Goal: Task Accomplishment & Management: Use online tool/utility

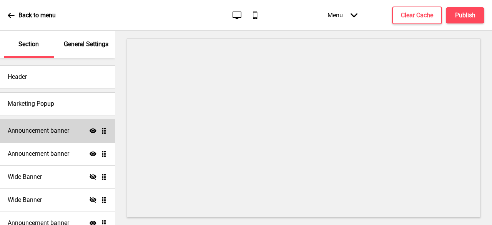
click at [57, 133] on h4 "Announcement banner" at bounding box center [39, 131] width 62 height 8
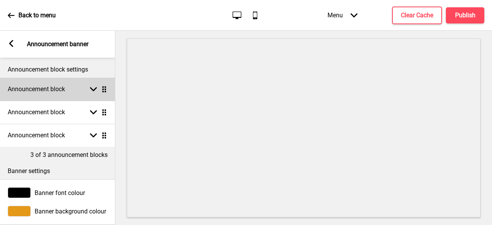
click at [62, 95] on div "Announcement block Arrow down Drag" at bounding box center [57, 89] width 115 height 23
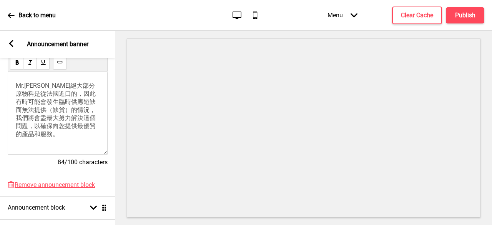
scroll to position [192, 0]
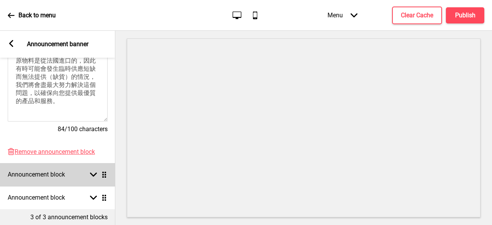
click at [87, 173] on div "Arrow down Drag" at bounding box center [97, 174] width 22 height 7
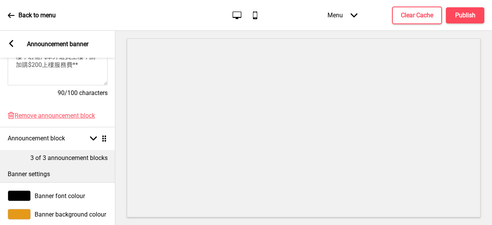
scroll to position [301, 0]
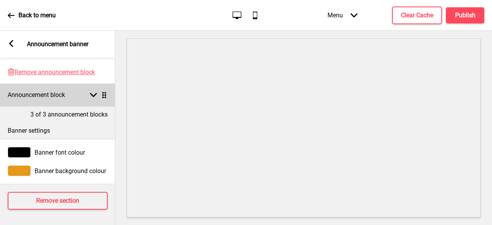
click at [97, 93] on div "Announcement block Arrow down Drag" at bounding box center [57, 94] width 115 height 23
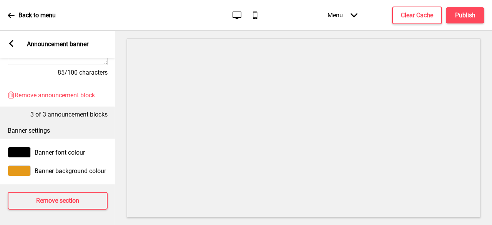
click at [16, 42] on div "Arrow left Announcement banner" at bounding box center [57, 44] width 115 height 27
click at [11, 42] on icon at bounding box center [11, 43] width 4 height 7
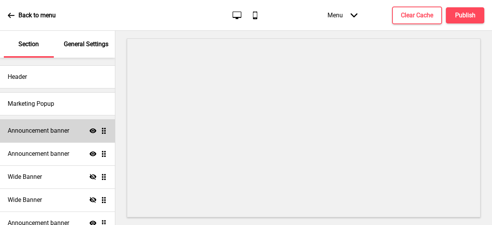
click at [61, 135] on div "Announcement banner Show Drag" at bounding box center [57, 130] width 115 height 23
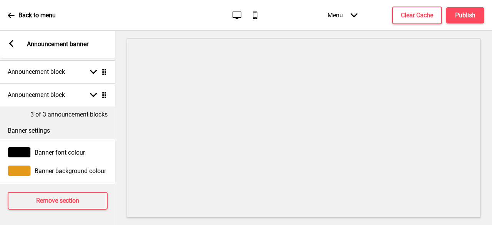
scroll to position [46, 0]
click at [17, 48] on div "Arrow left Announcement banner" at bounding box center [57, 44] width 115 height 27
click at [14, 47] on rect at bounding box center [11, 43] width 7 height 7
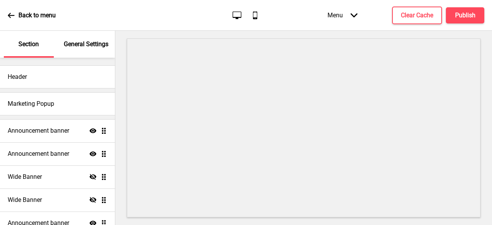
scroll to position [77, 0]
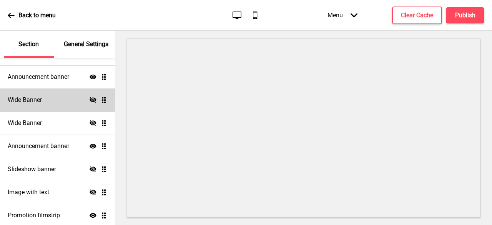
click at [90, 99] on icon at bounding box center [93, 100] width 7 height 6
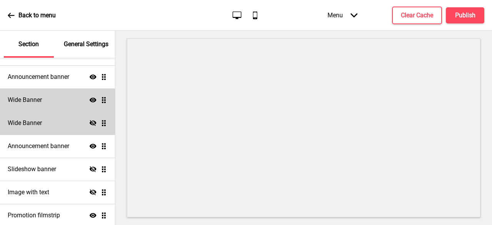
click at [90, 123] on icon "Hide" at bounding box center [93, 123] width 7 height 7
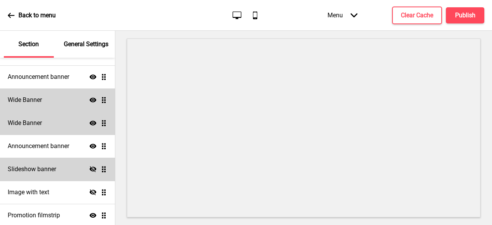
click at [81, 168] on div "Slideshow banner Hide Drag" at bounding box center [57, 169] width 115 height 23
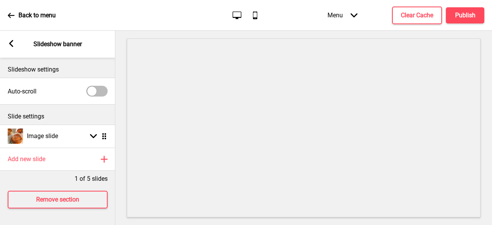
click at [13, 48] on div "Arrow left" at bounding box center [11, 44] width 7 height 8
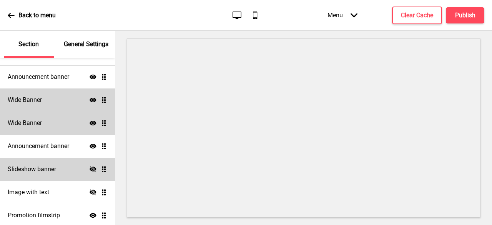
click at [90, 170] on icon at bounding box center [93, 169] width 7 height 6
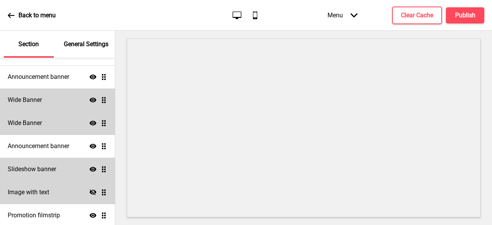
click at [90, 190] on icon "Hide" at bounding box center [93, 192] width 7 height 7
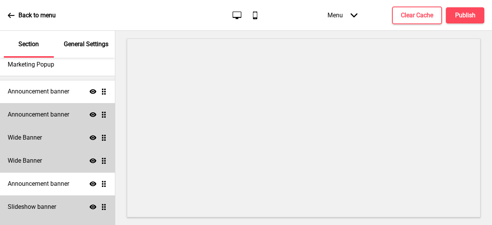
scroll to position [0, 0]
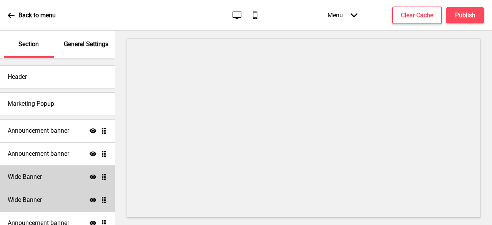
click at [9, 20] on div "Back to menu" at bounding box center [32, 15] width 48 height 21
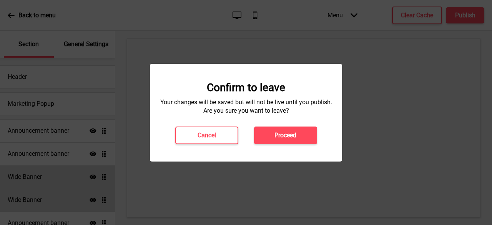
drag, startPoint x: 296, startPoint y: 135, endPoint x: 301, endPoint y: 103, distance: 32.7
click at [301, 103] on div "Confirm to leave Your changes will be saved but will not be live until you publ…" at bounding box center [246, 112] width 177 height 63
click at [198, 139] on h4 "Cancel" at bounding box center [207, 135] width 18 height 8
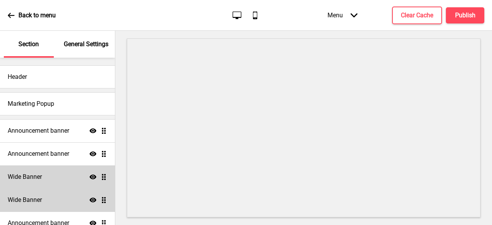
click at [90, 178] on icon "Show" at bounding box center [93, 176] width 7 height 7
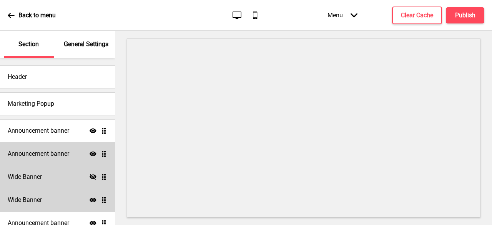
scroll to position [38, 0]
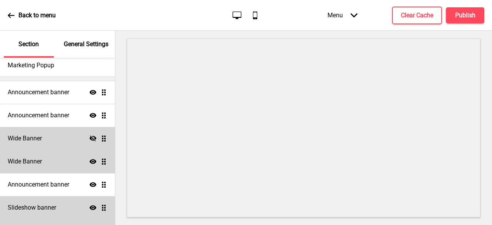
click at [90, 162] on icon "Show" at bounding box center [93, 161] width 7 height 7
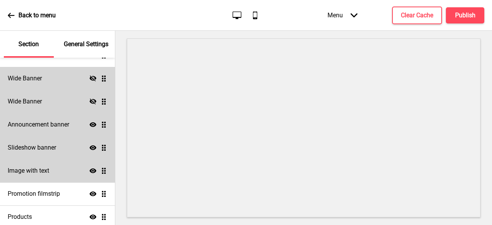
scroll to position [115, 0]
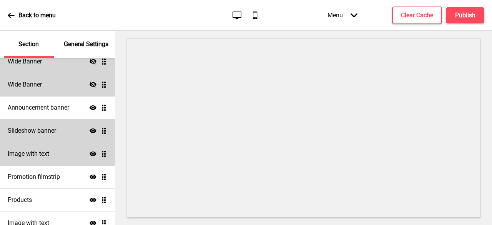
click at [52, 137] on div "Slideshow banner Show Drag" at bounding box center [57, 130] width 115 height 23
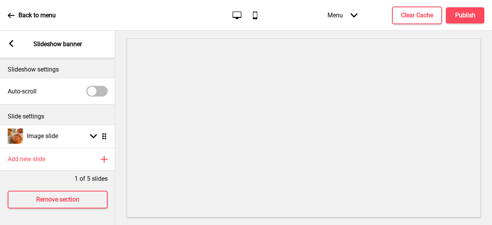
click at [14, 50] on div "Arrow left Slideshow banner" at bounding box center [57, 44] width 115 height 27
click at [13, 47] on div "Arrow left" at bounding box center [11, 44] width 7 height 8
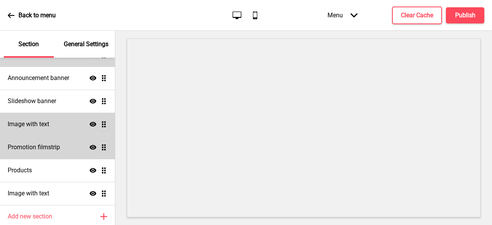
scroll to position [154, 0]
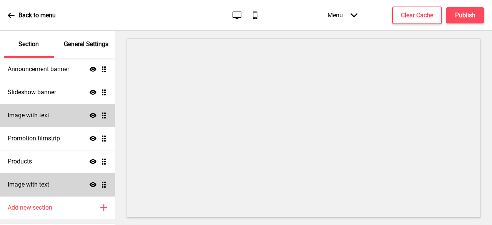
click at [58, 188] on div "Image with text Show Drag" at bounding box center [57, 184] width 115 height 23
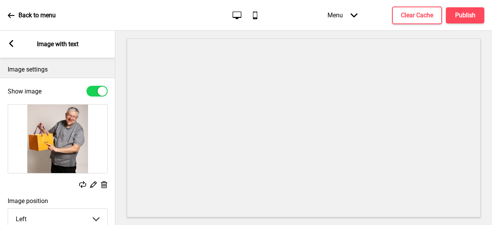
click at [14, 46] on rect at bounding box center [11, 43] width 7 height 7
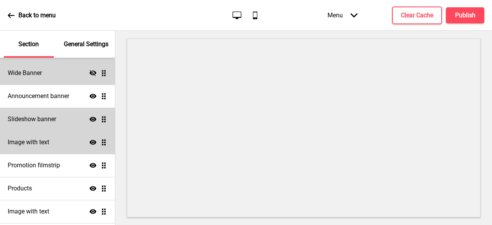
scroll to position [115, 0]
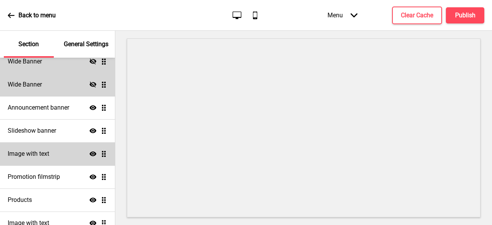
click at [48, 155] on h4 "Image with text" at bounding box center [29, 154] width 42 height 8
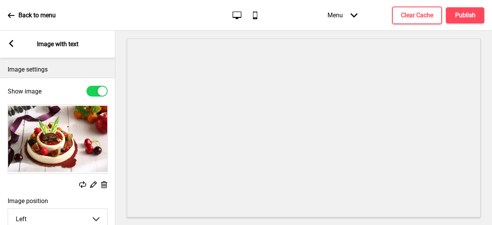
click at [5, 43] on div "Arrow left Image with text" at bounding box center [57, 44] width 115 height 27
click at [8, 43] on rect at bounding box center [11, 43] width 7 height 7
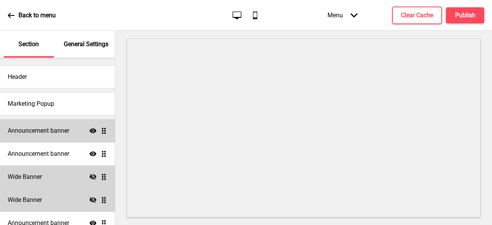
scroll to position [77, 0]
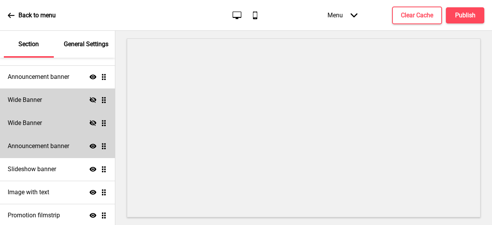
click at [46, 148] on h4 "Announcement banner" at bounding box center [39, 146] width 62 height 8
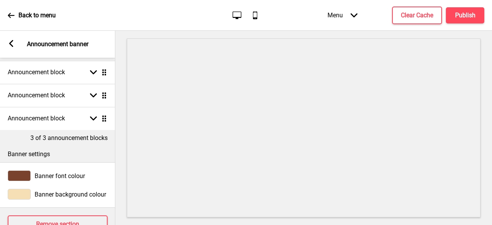
scroll to position [0, 0]
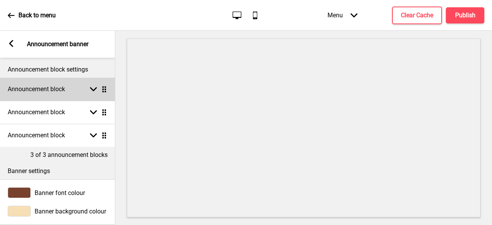
click at [73, 91] on div "Announcement block Arrow down Drag" at bounding box center [57, 89] width 115 height 23
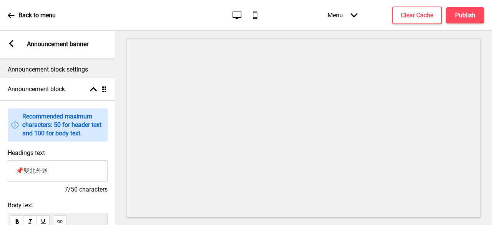
click at [12, 48] on div "Arrow left" at bounding box center [11, 44] width 7 height 8
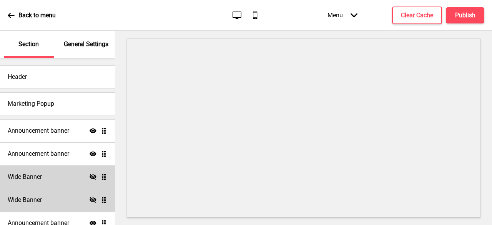
click at [29, 15] on p "Back to menu" at bounding box center [36, 15] width 37 height 8
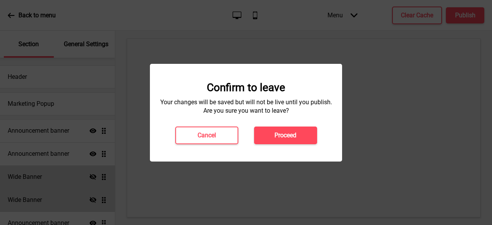
click at [291, 44] on div at bounding box center [246, 112] width 492 height 225
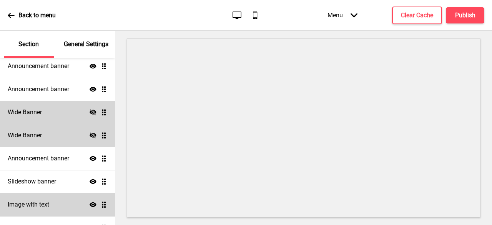
scroll to position [77, 0]
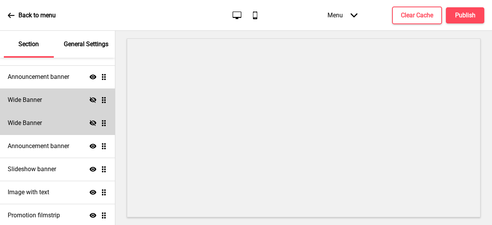
click at [16, 18] on div "Back to menu" at bounding box center [32, 15] width 48 height 21
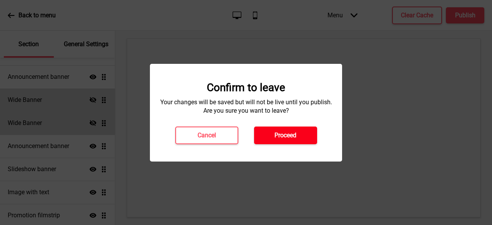
click at [293, 130] on button "Proceed" at bounding box center [285, 136] width 63 height 18
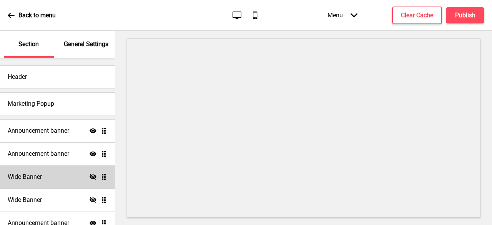
click at [51, 173] on div "Wide Banner Hide Drag" at bounding box center [57, 176] width 115 height 23
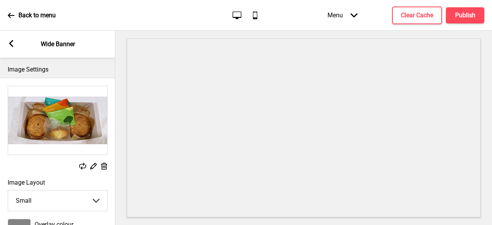
click at [12, 48] on div "Arrow left" at bounding box center [11, 44] width 7 height 8
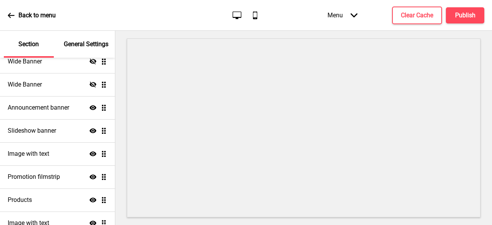
scroll to position [175, 0]
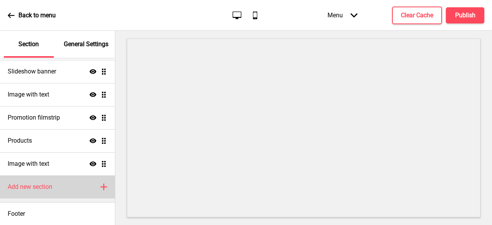
click at [50, 183] on h4 "Add new section" at bounding box center [30, 187] width 45 height 8
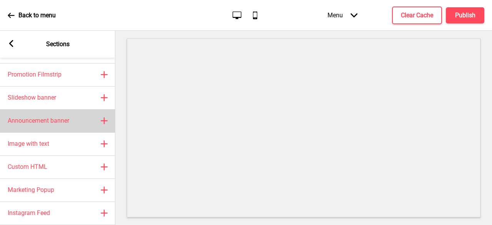
scroll to position [74, 0]
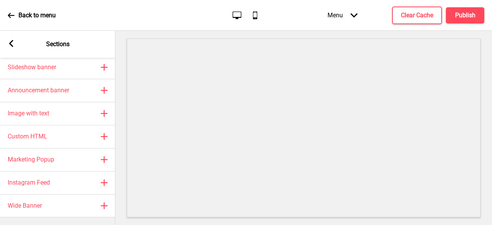
click at [16, 37] on div "Arrow left Sections" at bounding box center [57, 44] width 115 height 27
click at [13, 42] on rect at bounding box center [11, 43] width 7 height 7
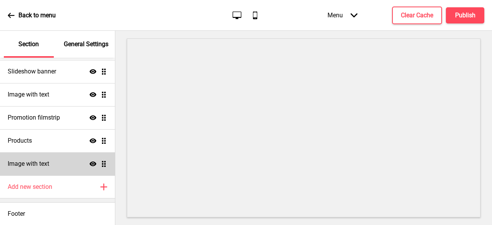
click at [58, 161] on div "Image with text Show Drag" at bounding box center [57, 163] width 115 height 23
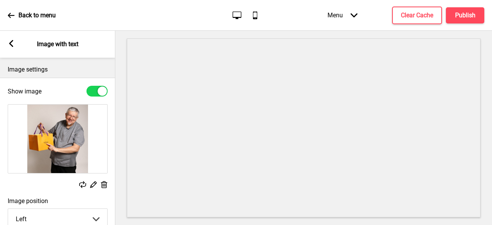
click at [12, 43] on rect at bounding box center [11, 43] width 7 height 7
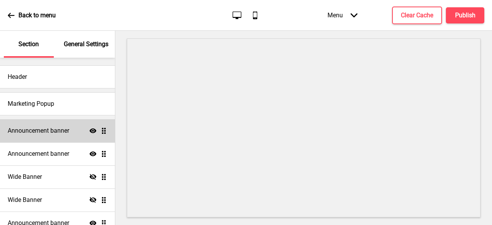
scroll to position [77, 0]
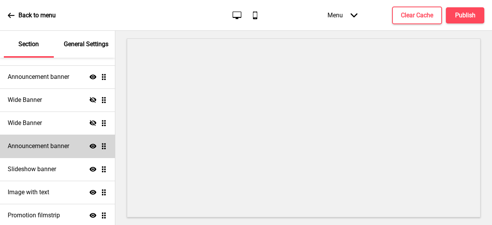
click at [58, 148] on h4 "Announcement banner" at bounding box center [39, 146] width 62 height 8
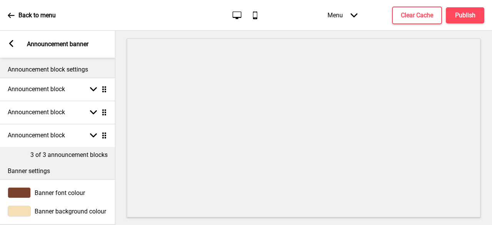
click at [9, 48] on div "Arrow left" at bounding box center [11, 44] width 7 height 8
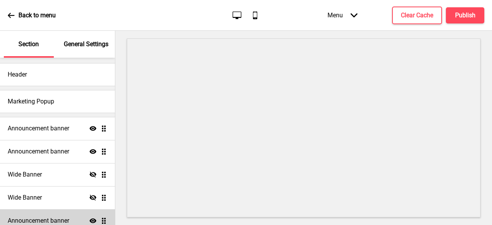
scroll to position [0, 0]
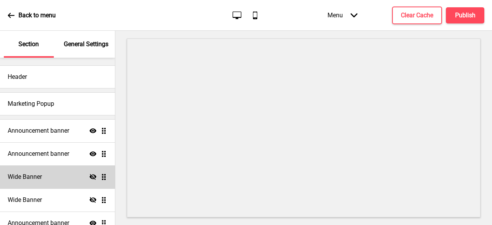
click at [57, 173] on div "Wide Banner Hide Drag" at bounding box center [57, 176] width 115 height 23
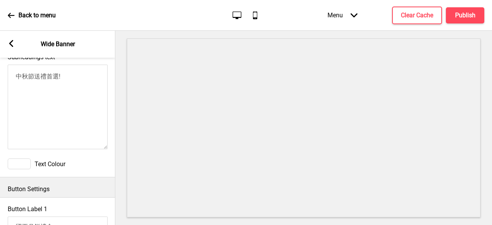
scroll to position [308, 0]
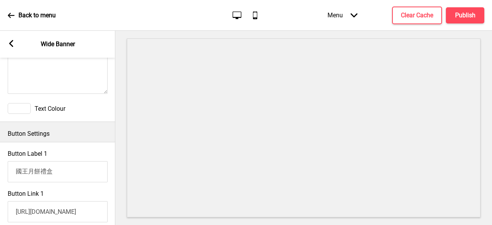
click at [10, 43] on icon at bounding box center [11, 43] width 4 height 7
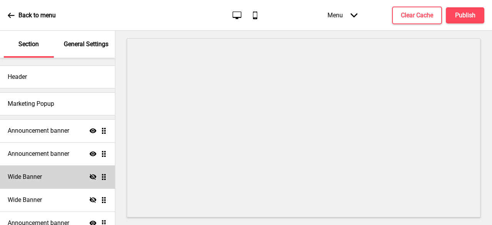
scroll to position [175, 0]
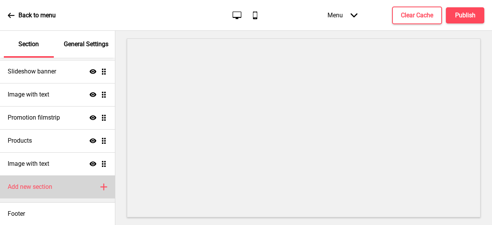
click at [67, 183] on div "Add new section Plus" at bounding box center [57, 186] width 115 height 23
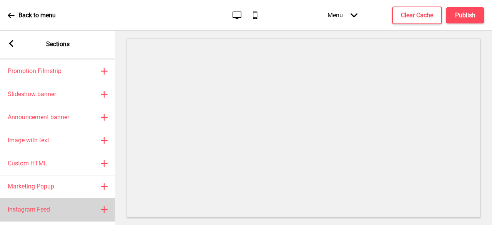
scroll to position [74, 0]
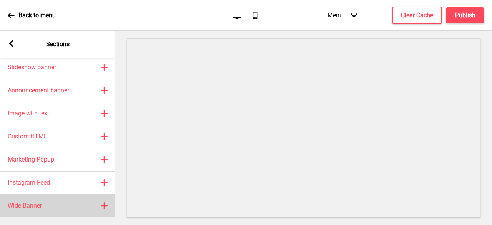
click at [67, 198] on div "Wide Banner Plus" at bounding box center [57, 205] width 115 height 23
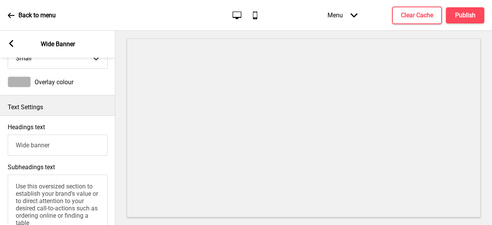
scroll to position [0, 0]
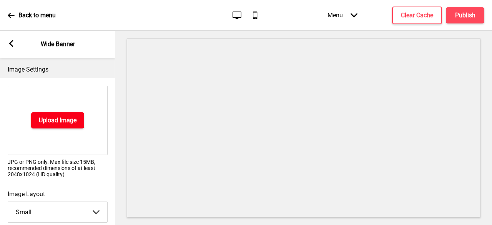
click at [71, 127] on button "Upload Image" at bounding box center [57, 120] width 53 height 16
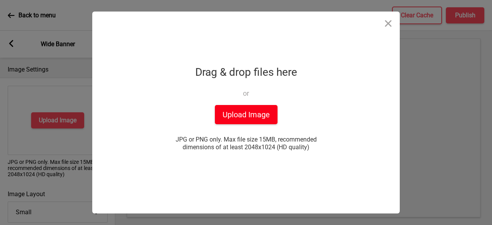
click at [233, 109] on button "Upload Image" at bounding box center [246, 114] width 63 height 19
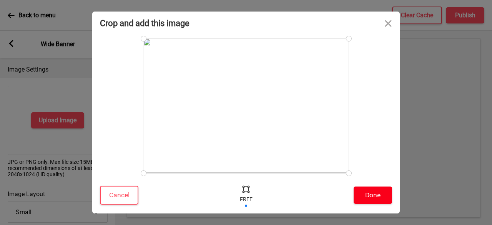
click at [370, 195] on button "Done" at bounding box center [373, 194] width 38 height 17
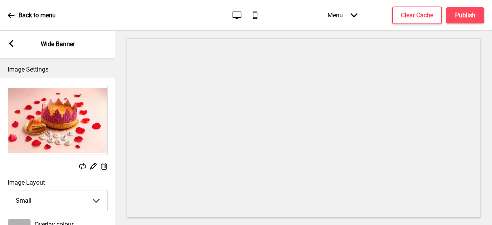
click at [11, 45] on icon at bounding box center [11, 43] width 4 height 7
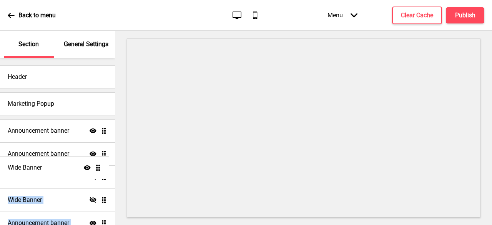
drag, startPoint x: 100, startPoint y: 161, endPoint x: 99, endPoint y: 165, distance: 4.0
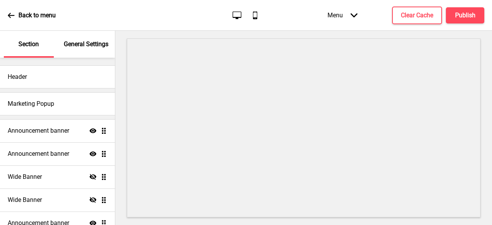
click at [118, 123] on div at bounding box center [303, 128] width 377 height 194
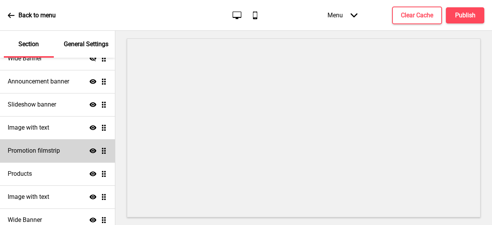
scroll to position [198, 0]
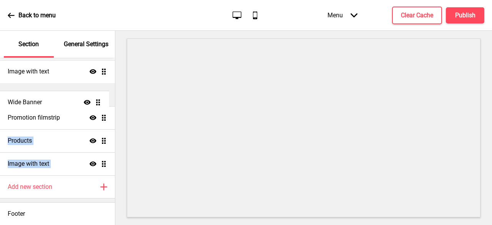
drag, startPoint x: 100, startPoint y: 164, endPoint x: 62, endPoint y: 103, distance: 71.8
click at [62, 103] on ul "Announcement banner Show Drag Announcement banner Show Drag Wide Banner Hide Dr…" at bounding box center [57, 49] width 115 height 254
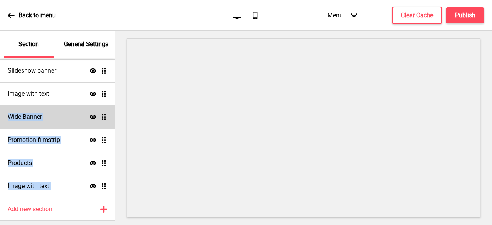
scroll to position [159, 0]
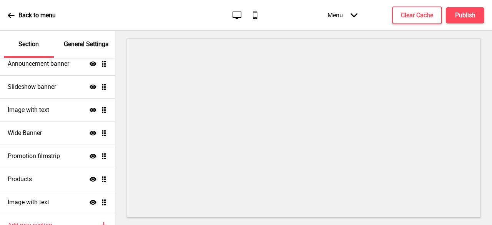
click at [120, 125] on div at bounding box center [303, 128] width 377 height 194
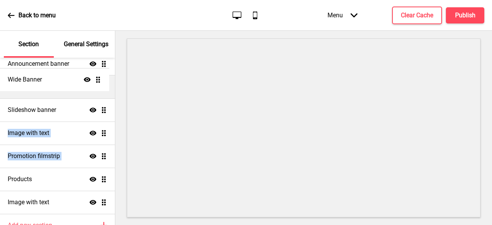
drag, startPoint x: 98, startPoint y: 135, endPoint x: 100, endPoint y: 82, distance: 53.5
click at [100, 82] on ul "Announcement banner Show Drag Announcement banner Show Drag Wide Banner Hide Dr…" at bounding box center [57, 87] width 115 height 254
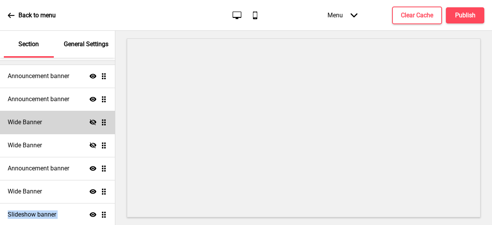
scroll to position [44, 0]
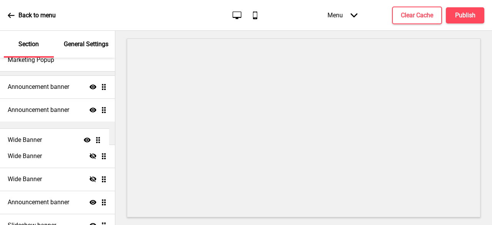
click at [93, 138] on ul "Announcement banner Show Drag Announcement banner Show Drag Wide Banner Hide Dr…" at bounding box center [57, 202] width 115 height 254
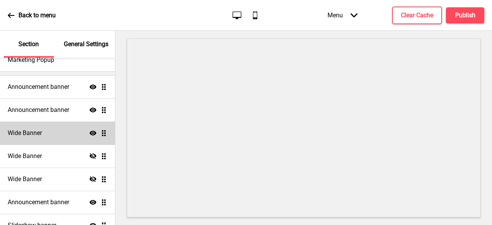
click at [46, 140] on div "Wide Banner Show Drag" at bounding box center [57, 133] width 115 height 23
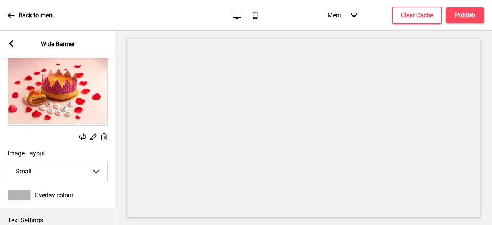
scroll to position [38, 0]
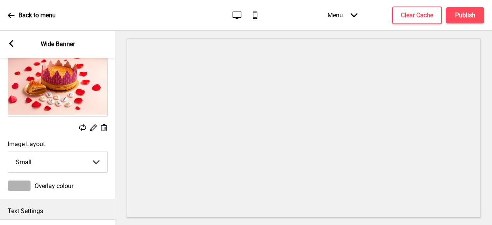
click at [69, 156] on select "Small Medium Large" at bounding box center [57, 162] width 99 height 20
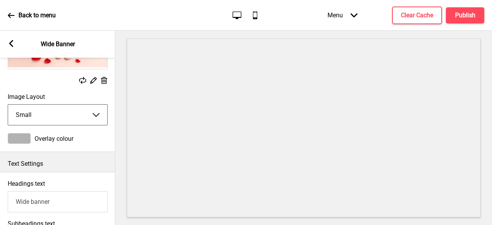
scroll to position [115, 0]
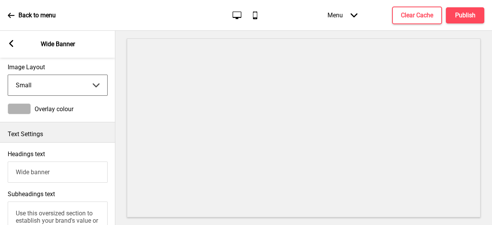
click at [100, 90] on select "Small Medium Large" at bounding box center [57, 85] width 99 height 20
select select "large"
click at [8, 75] on select "Small Medium Large" at bounding box center [57, 85] width 99 height 20
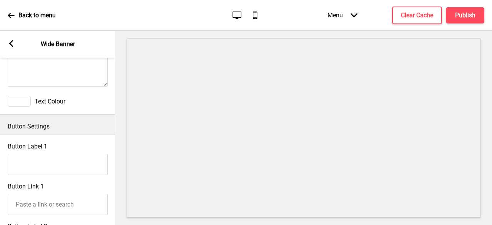
scroll to position [481, 0]
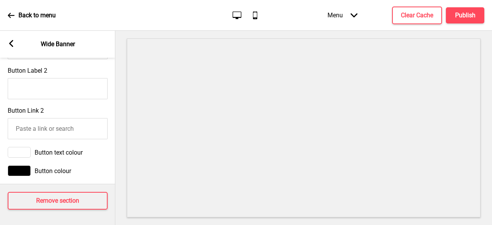
click at [12, 44] on rect at bounding box center [11, 43] width 7 height 7
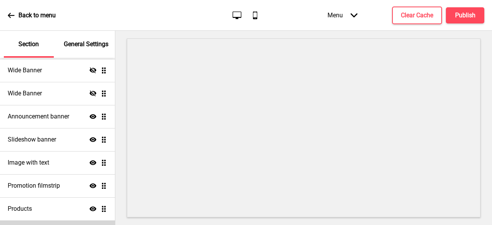
scroll to position [198, 0]
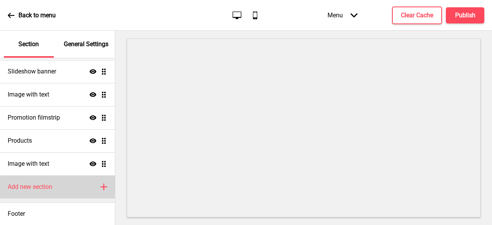
click at [81, 186] on div "Add new section Plus" at bounding box center [57, 186] width 115 height 23
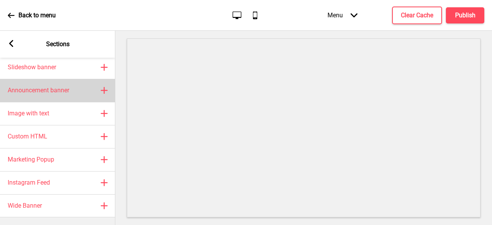
scroll to position [74, 0]
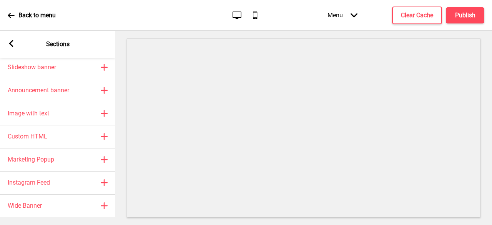
click at [9, 40] on rect at bounding box center [11, 43] width 7 height 7
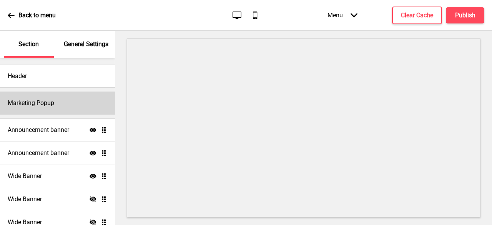
scroll to position [0, 0]
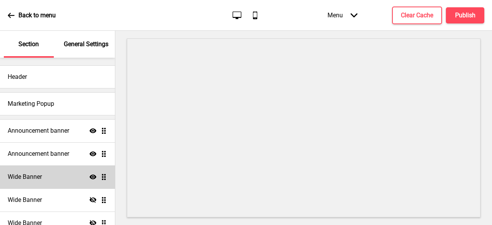
click at [62, 174] on div "Wide Banner Show Drag" at bounding box center [57, 176] width 115 height 23
select select "large"
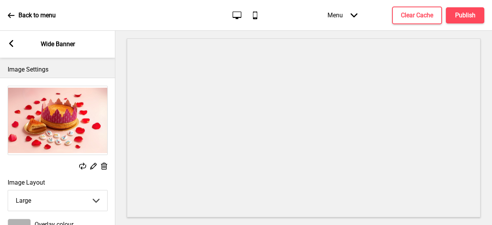
click at [101, 169] on rect at bounding box center [104, 166] width 8 height 8
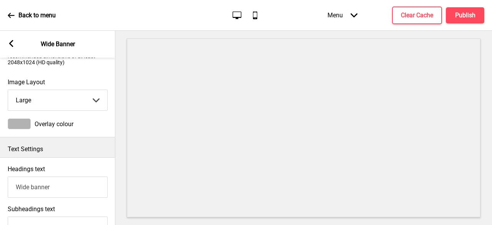
scroll to position [192, 0]
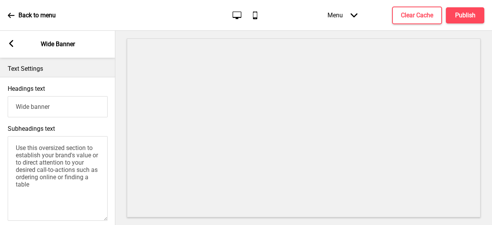
click at [9, 45] on rect at bounding box center [11, 43] width 7 height 7
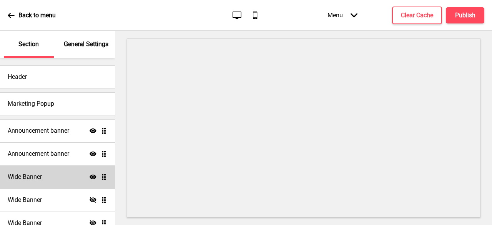
click at [43, 174] on div "Wide Banner Show Drag" at bounding box center [57, 176] width 115 height 23
select select "large"
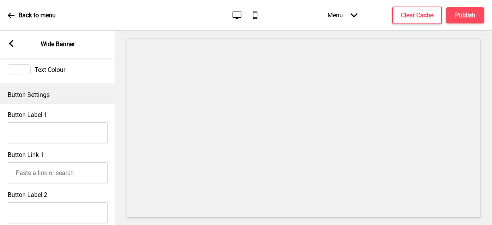
scroll to position [493, 0]
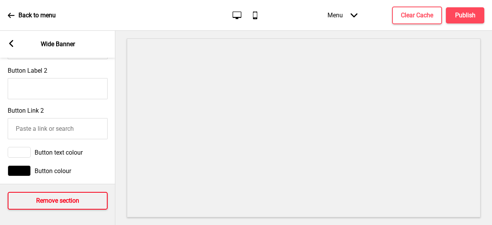
click at [75, 196] on h4 "Remove section" at bounding box center [57, 200] width 43 height 8
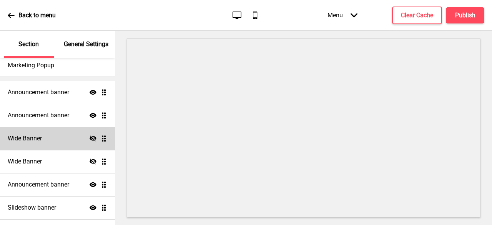
scroll to position [0, 0]
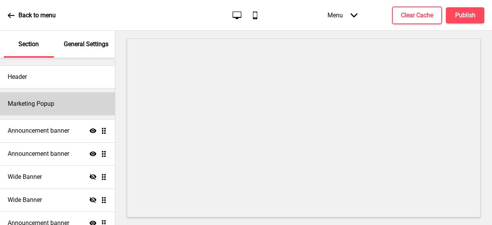
click at [63, 108] on div "Marketing Popup" at bounding box center [57, 103] width 115 height 23
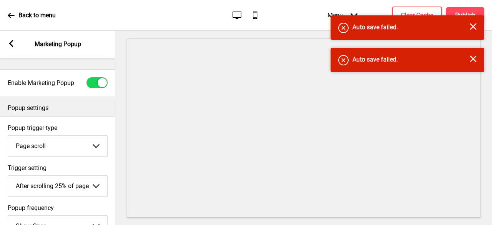
click at [472, 25] on rect at bounding box center [473, 26] width 7 height 7
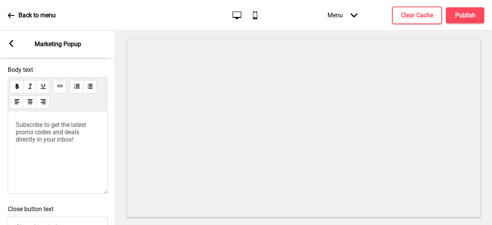
scroll to position [548, 0]
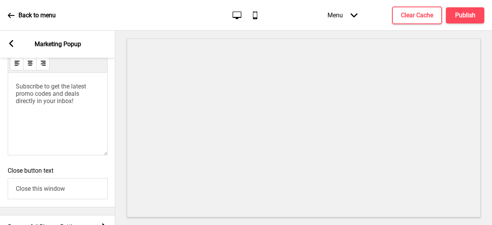
click at [63, 199] on input "Close this window" at bounding box center [58, 188] width 100 height 21
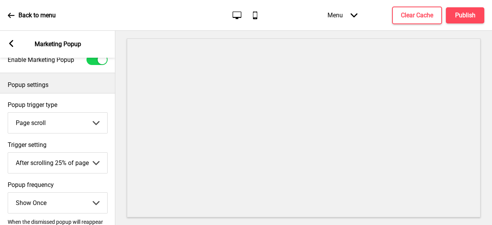
scroll to position [0, 0]
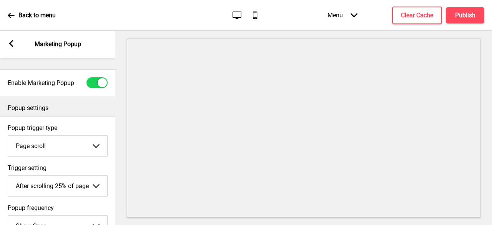
click at [14, 49] on div "Arrow left Marketing Popup" at bounding box center [57, 44] width 115 height 27
click at [12, 47] on div "Arrow left" at bounding box center [11, 44] width 7 height 8
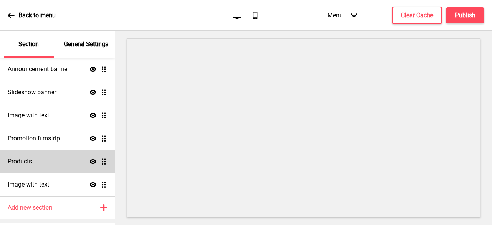
scroll to position [175, 0]
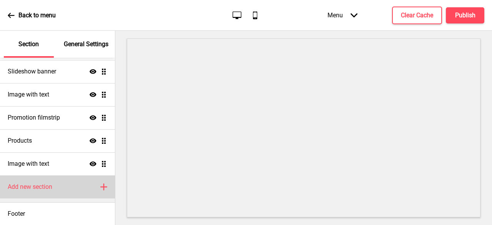
click at [70, 186] on div "Add new section Plus" at bounding box center [57, 186] width 115 height 23
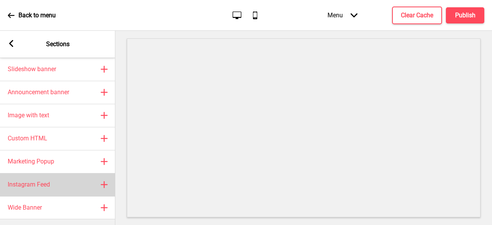
scroll to position [74, 0]
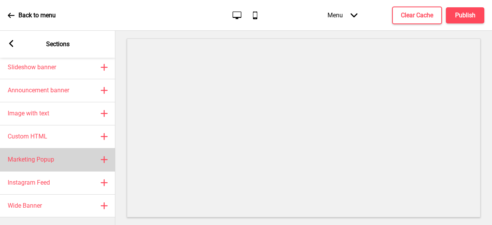
click at [66, 157] on div "Marketing Popup Plus" at bounding box center [57, 159] width 115 height 23
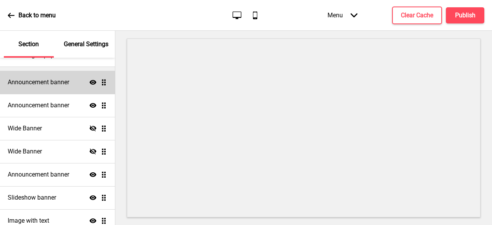
scroll to position [0, 0]
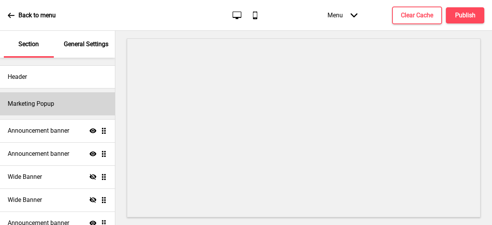
click at [60, 100] on div "Marketing Popup" at bounding box center [57, 103] width 115 height 23
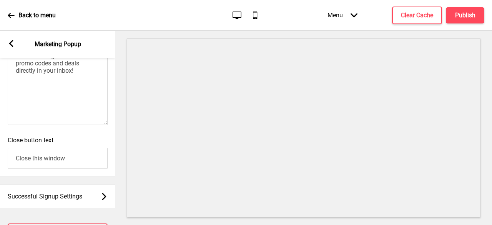
scroll to position [625, 0]
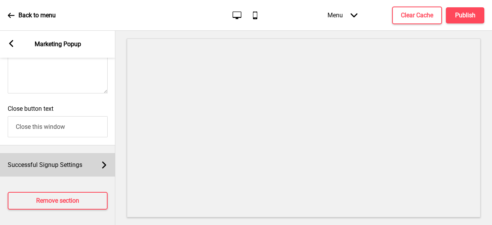
click at [101, 162] on rect at bounding box center [104, 164] width 7 height 7
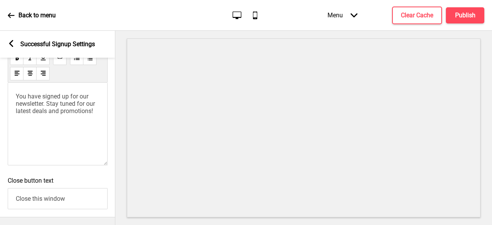
scroll to position [206, 0]
click at [66, 189] on input "Close this window" at bounding box center [58, 198] width 100 height 21
click at [14, 47] on div "Arrow left" at bounding box center [11, 44] width 7 height 8
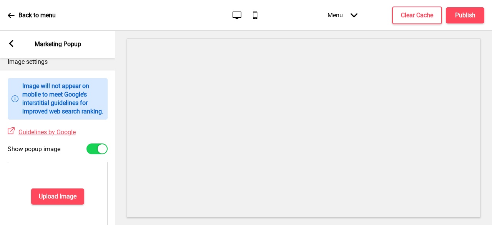
scroll to position [198, 0]
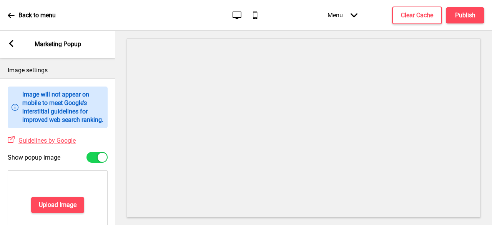
click at [5, 44] on div "Arrow left Marketing Popup" at bounding box center [57, 44] width 115 height 27
click at [7, 44] on div "Arrow left Marketing Popup" at bounding box center [57, 44] width 115 height 27
click at [9, 44] on rect at bounding box center [11, 43] width 7 height 7
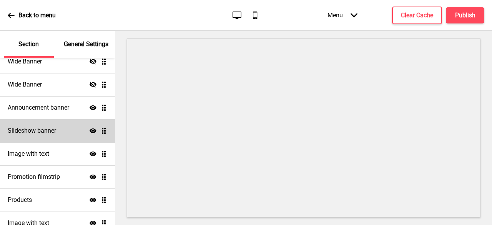
scroll to position [175, 0]
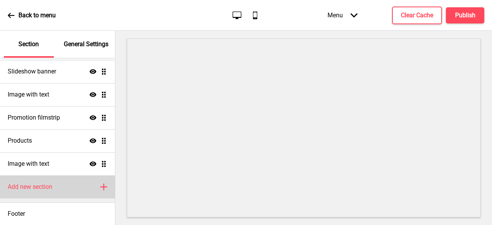
click at [45, 188] on h4 "Add new section" at bounding box center [30, 187] width 45 height 8
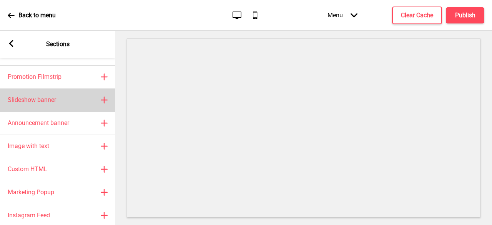
scroll to position [0, 0]
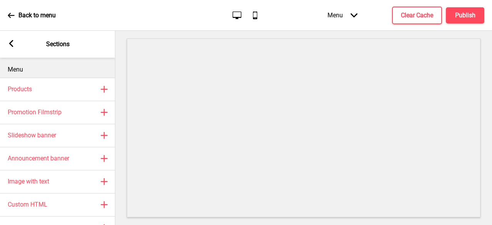
click at [7, 38] on div "Arrow left Sections" at bounding box center [57, 44] width 115 height 27
click at [8, 44] on rect at bounding box center [11, 43] width 7 height 7
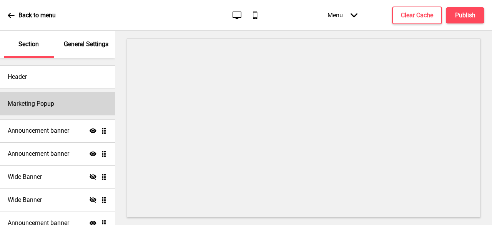
click at [54, 100] on h4 "Marketing Popup" at bounding box center [31, 104] width 47 height 8
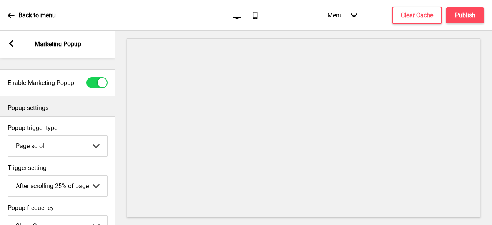
click at [78, 143] on select "Page scroll Time delay On exit intent" at bounding box center [57, 146] width 99 height 20
click at [82, 123] on div "Popup trigger type Page scroll Page scroll Time delay On exit intent Arrow down" at bounding box center [57, 140] width 115 height 40
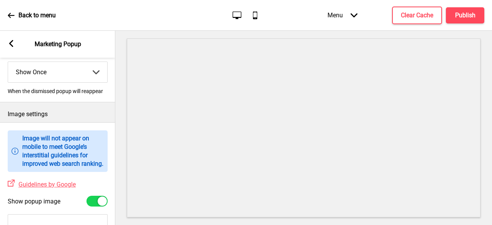
scroll to position [269, 0]
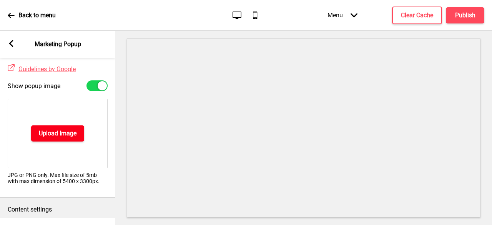
click at [67, 138] on h4 "Upload Image" at bounding box center [58, 133] width 38 height 8
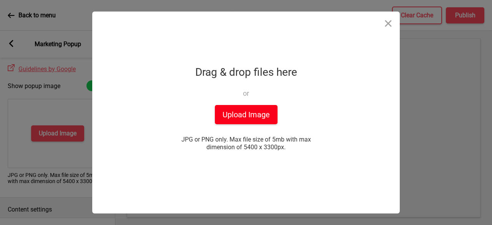
click at [238, 117] on button "Upload Image" at bounding box center [246, 114] width 63 height 19
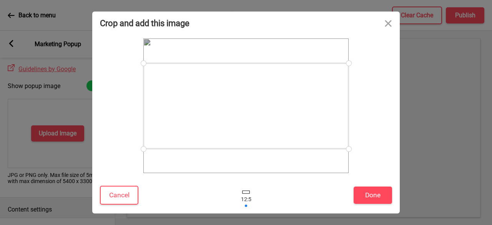
drag, startPoint x: 347, startPoint y: 61, endPoint x: 343, endPoint y: 53, distance: 8.8
click at [343, 53] on div at bounding box center [245, 105] width 205 height 135
drag, startPoint x: 300, startPoint y: 107, endPoint x: 302, endPoint y: 100, distance: 6.8
click at [302, 100] on div at bounding box center [245, 100] width 205 height 86
click at [365, 190] on button "Done" at bounding box center [373, 194] width 38 height 17
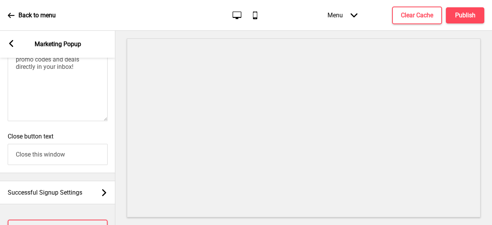
scroll to position [619, 0]
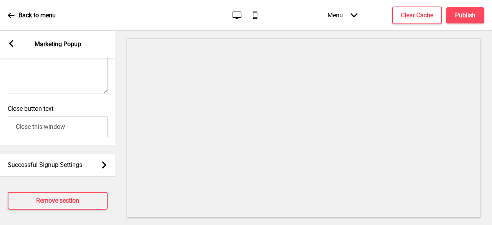
click at [49, 126] on input "Close this window" at bounding box center [58, 126] width 100 height 21
drag, startPoint x: 55, startPoint y: 127, endPoint x: 8, endPoint y: 125, distance: 47.4
click at [8, 125] on input "Close this window" at bounding box center [58, 126] width 100 height 21
drag, startPoint x: 76, startPoint y: 123, endPoint x: 0, endPoint y: 117, distance: 76.0
click at [0, 117] on div "Close button text Close this window" at bounding box center [57, 121] width 115 height 40
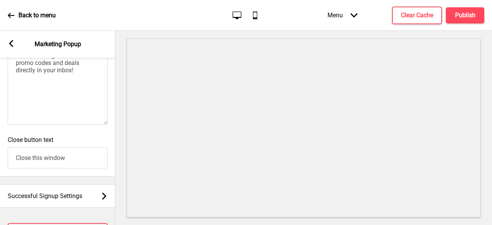
scroll to position [543, 0]
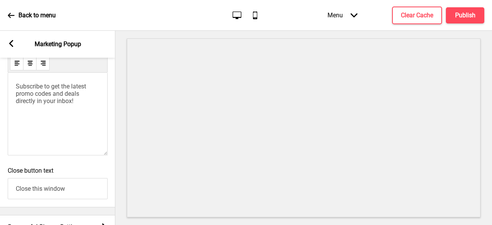
click at [33, 118] on div "Subscribe to get the latest promo codes and deals directly in your inbox!" at bounding box center [58, 114] width 100 height 83
click at [7, 10] on div "Back to menu Desktop Mobile Menu Arrow down Product Page Store Information Chec…" at bounding box center [246, 15] width 492 height 31
click at [10, 14] on icon at bounding box center [11, 15] width 7 height 7
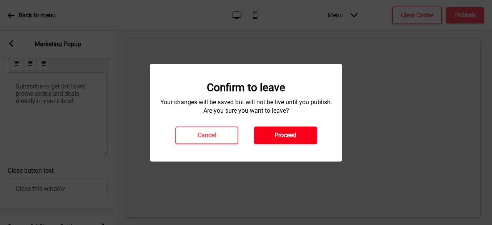
click at [282, 132] on h4 "Proceed" at bounding box center [286, 135] width 22 height 8
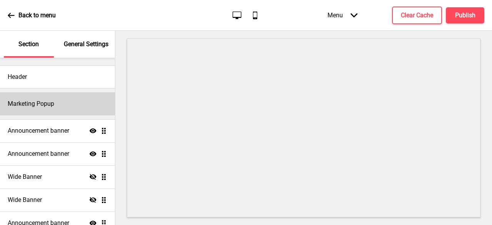
scroll to position [38, 0]
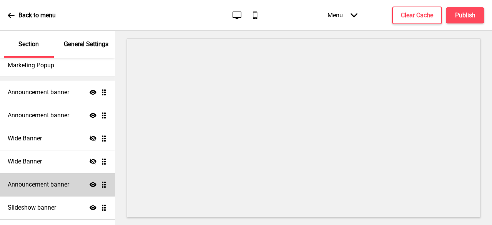
click at [91, 185] on div "Show Drag" at bounding box center [99, 184] width 18 height 7
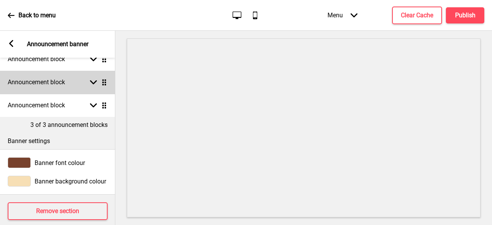
scroll to position [0, 0]
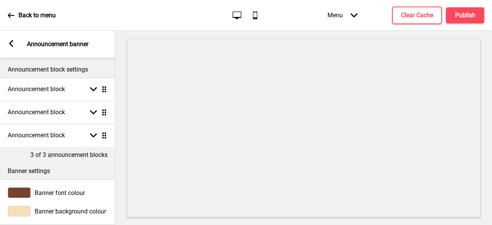
click at [12, 48] on div "Arrow left" at bounding box center [11, 44] width 7 height 8
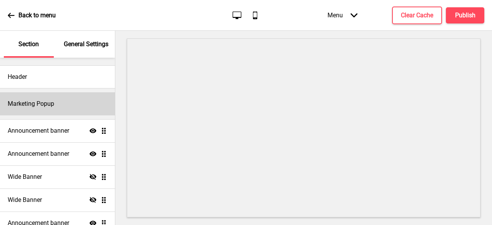
click at [63, 112] on div "Marketing Popup" at bounding box center [57, 103] width 115 height 23
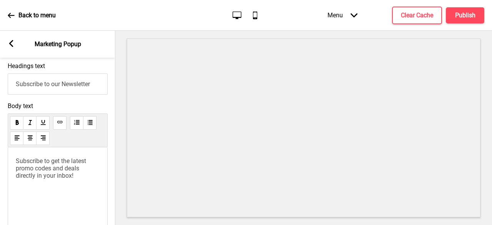
scroll to position [500, 0]
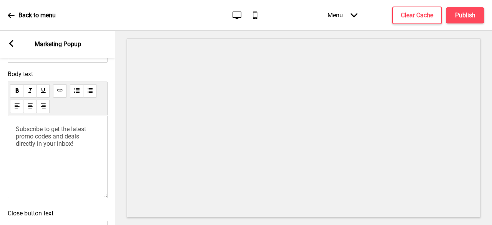
click at [73, 147] on span "Subscribe to get the latest promo codes and deals directly in your inbox!" at bounding box center [52, 136] width 72 height 22
click at [17, 51] on div "Arrow left Marketing Popup" at bounding box center [57, 44] width 115 height 27
click at [15, 49] on div "Arrow left Marketing Popup" at bounding box center [57, 44] width 115 height 27
click at [10, 46] on rect at bounding box center [11, 43] width 7 height 7
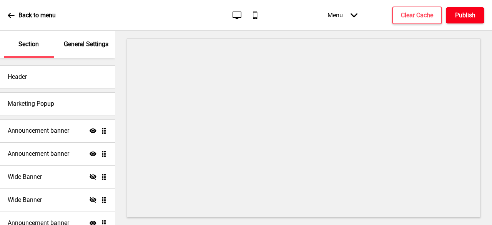
click at [478, 19] on button "Publish" at bounding box center [465, 15] width 38 height 16
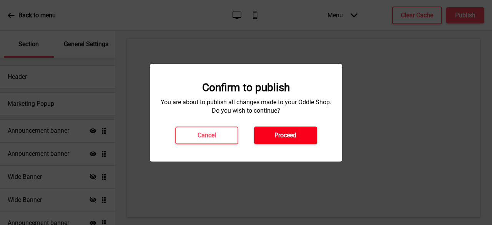
click at [298, 131] on button "Proceed" at bounding box center [285, 136] width 63 height 18
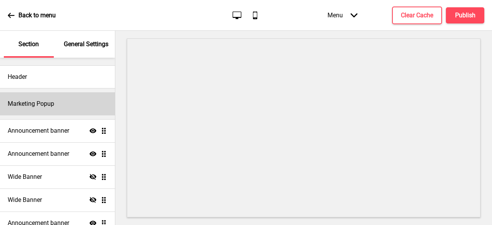
click at [66, 108] on div "Marketing Popup" at bounding box center [57, 103] width 115 height 23
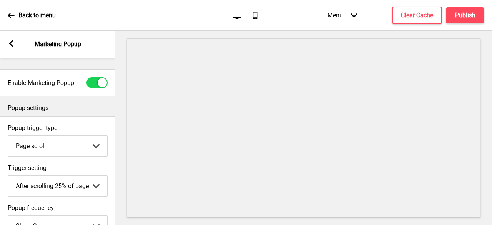
click at [85, 150] on select "Page scroll Time delay On exit intent" at bounding box center [57, 146] width 99 height 20
click at [115, 122] on div at bounding box center [303, 128] width 377 height 194
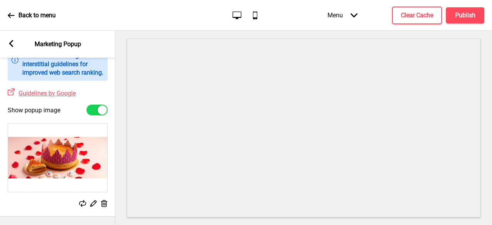
scroll to position [269, 0]
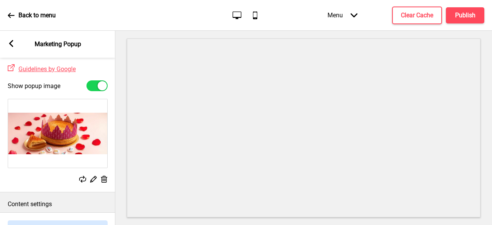
click at [102, 183] on icon at bounding box center [104, 179] width 7 height 7
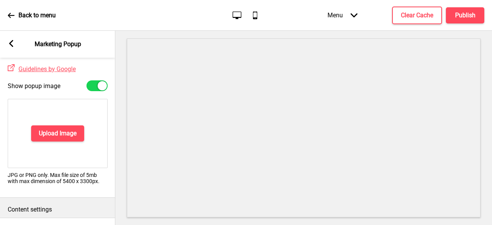
scroll to position [154, 0]
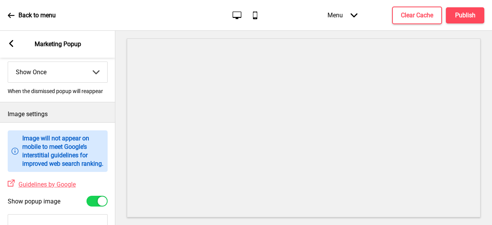
click at [14, 42] on rect at bounding box center [11, 43] width 7 height 7
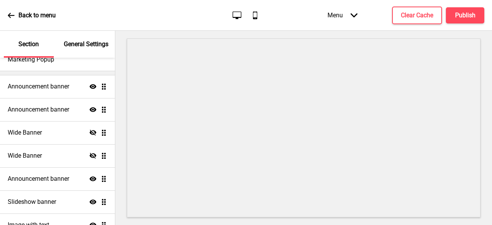
scroll to position [175, 0]
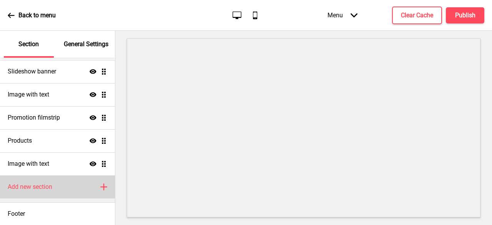
click at [57, 182] on div "Add new section Plus" at bounding box center [57, 186] width 115 height 23
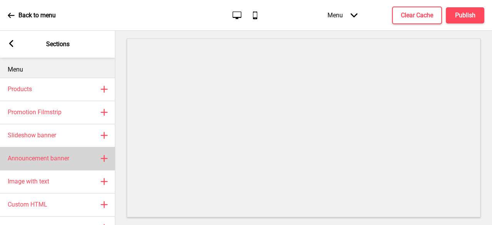
scroll to position [74, 0]
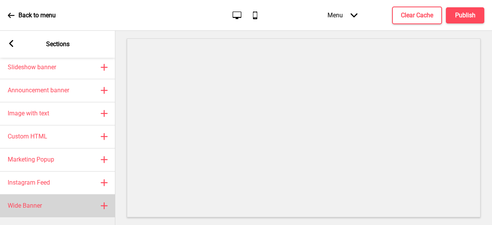
click at [58, 201] on div "Wide Banner Plus" at bounding box center [57, 205] width 115 height 23
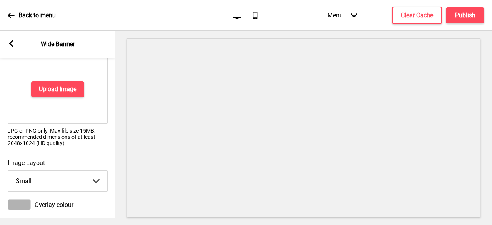
scroll to position [38, 0]
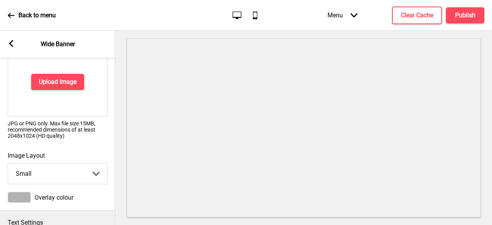
click at [68, 68] on div "Upload Image" at bounding box center [58, 81] width 100 height 69
click at [67, 76] on button "Upload Image" at bounding box center [57, 82] width 53 height 16
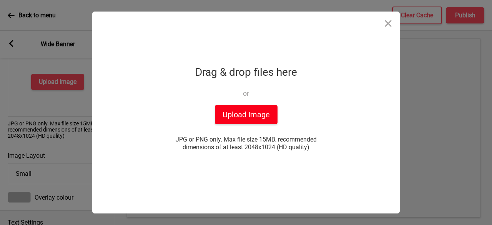
click at [248, 119] on button "Upload Image" at bounding box center [246, 114] width 63 height 19
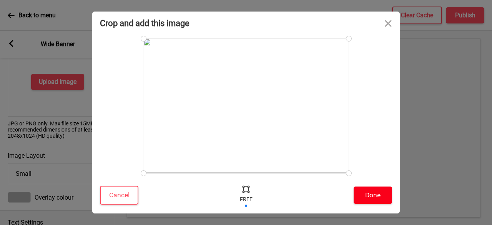
click at [384, 194] on button "Done" at bounding box center [373, 194] width 38 height 17
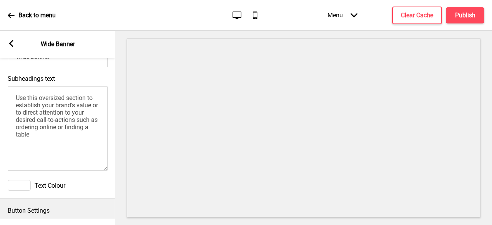
scroll to position [219, 0]
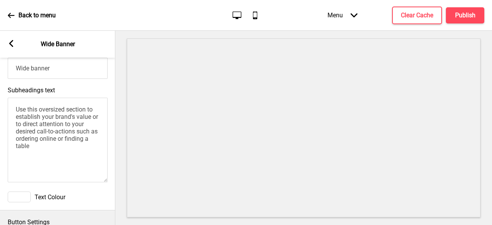
click at [67, 153] on textarea "Use this oversized section to establish your brand's value or to direct attenti…" at bounding box center [58, 140] width 100 height 85
drag, startPoint x: 63, startPoint y: 157, endPoint x: 12, endPoint y: 101, distance: 75.4
click at [12, 101] on textarea "Use this oversized section to establish your brand's value or to direct attenti…" at bounding box center [58, 140] width 100 height 85
paste textarea "情人節的甜蜜：皇后派Tiffanie in Paris"
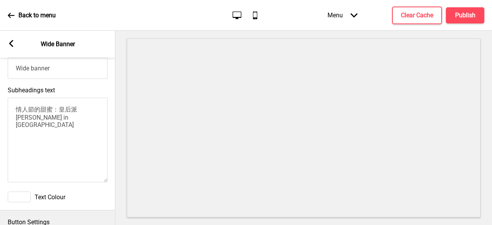
click at [57, 110] on textarea "情人節的甜蜜：皇后派Tiffanie in Paris" at bounding box center [58, 140] width 100 height 85
click at [55, 110] on textarea "情人節的甜蜜：皇后派Tiffanie in Paris" at bounding box center [58, 140] width 100 height 85
drag, startPoint x: 47, startPoint y: 124, endPoint x: 0, endPoint y: 103, distance: 51.5
click at [0, 103] on div "Subheadings text 情人節的甜蜜：皇后派Tiffanie in Paris" at bounding box center [57, 135] width 115 height 105
type textarea "情人節的甜蜜：皇后派Tiffanie in Paris"
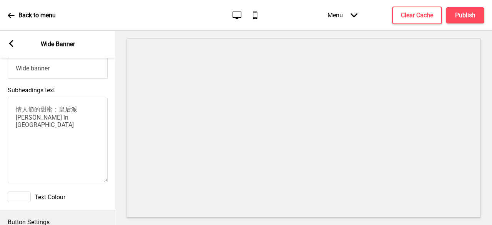
click at [47, 72] on input "Wide banner" at bounding box center [58, 68] width 100 height 21
paste input "情人節的甜蜜：皇后派Tiffanie in Paris"
type input "Wide banne情人節的甜蜜：皇后派Tiffanie in Parisr"
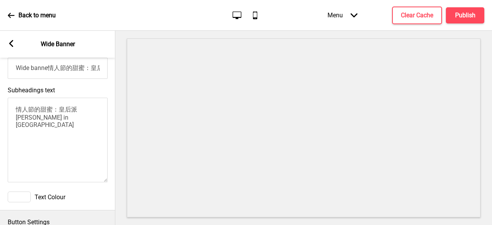
drag, startPoint x: 45, startPoint y: 120, endPoint x: 4, endPoint y: 103, distance: 43.8
click at [4, 104] on div "Subheadings text 情人節的甜蜜：皇后派Tiffanie in Paris" at bounding box center [57, 135] width 115 height 105
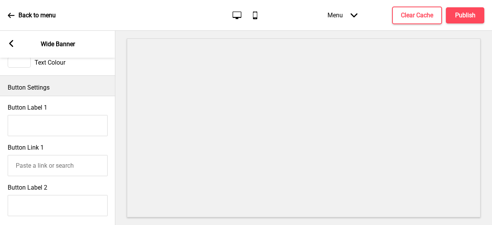
scroll to position [327, 0]
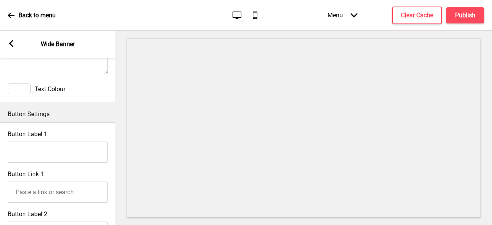
click at [56, 147] on input "Button Label 1" at bounding box center [58, 152] width 100 height 21
drag, startPoint x: 69, startPoint y: 158, endPoint x: 67, endPoint y: 147, distance: 11.6
click at [69, 158] on input "Button Label 1" at bounding box center [58, 152] width 100 height 21
paste input "立即訂購 給情人一個驚喜吧！"
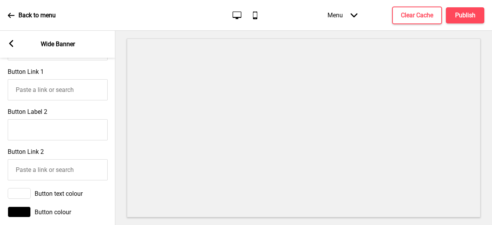
scroll to position [481, 0]
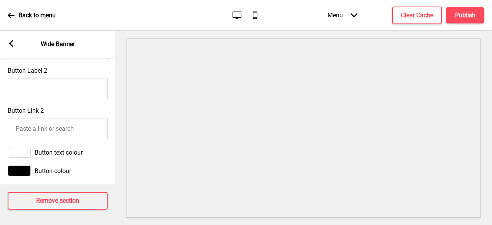
type input "立即訂購 給情人一個驚喜吧！"
click at [14, 39] on div "Arrow left Wide Banner" at bounding box center [57, 44] width 115 height 27
click at [11, 41] on icon at bounding box center [11, 43] width 4 height 7
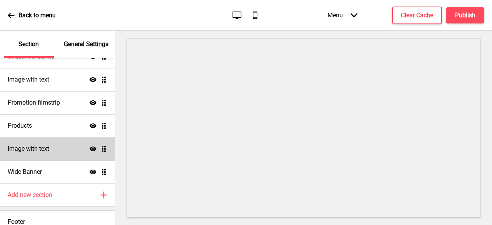
scroll to position [198, 0]
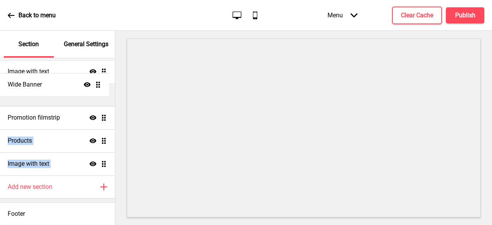
drag, startPoint x: 100, startPoint y: 163, endPoint x: 104, endPoint y: 84, distance: 78.9
click at [104, 84] on ul "Announcement banner Show Drag Announcement banner Show Drag Wide Banner Hide Dr…" at bounding box center [57, 49] width 115 height 254
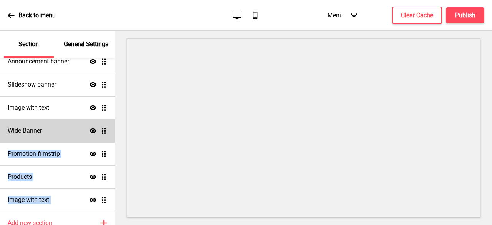
scroll to position [121, 0]
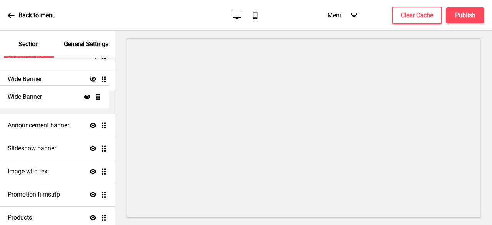
click at [95, 95] on ul "Announcement banner Show Drag Announcement banner Show Drag Wide Banner Hide Dr…" at bounding box center [57, 125] width 115 height 254
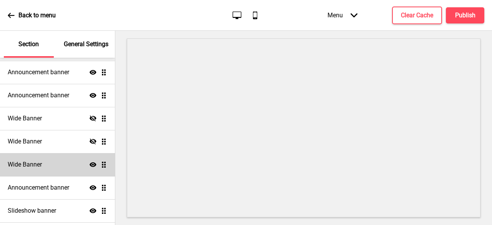
scroll to position [44, 0]
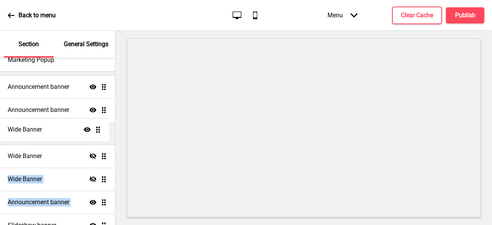
drag, startPoint x: 101, startPoint y: 180, endPoint x: 101, endPoint y: 130, distance: 49.2
click at [101, 130] on ul "Announcement banner Show Drag Announcement banner Show Drag Wide Banner Hide Dr…" at bounding box center [57, 202] width 115 height 254
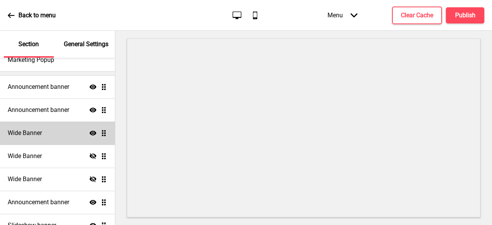
click at [72, 130] on div "Wide Banner Show Drag" at bounding box center [57, 133] width 115 height 23
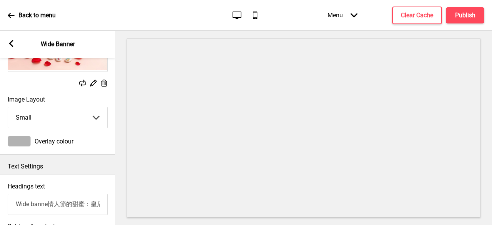
scroll to position [115, 0]
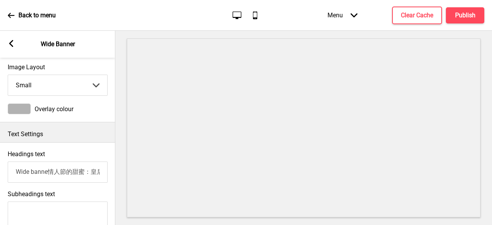
click at [89, 87] on select "Small Medium Large" at bounding box center [57, 85] width 99 height 20
select select "large"
click at [8, 75] on select "Small Medium Large" at bounding box center [57, 85] width 99 height 20
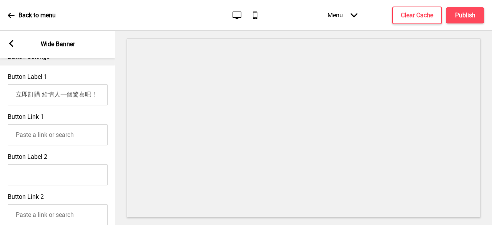
scroll to position [423, 0]
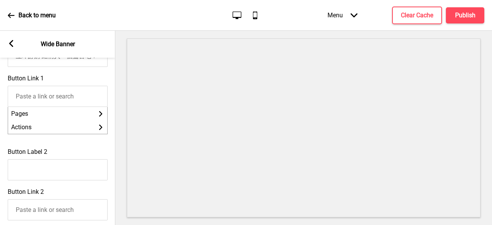
click at [75, 98] on input "Button Link 1" at bounding box center [58, 96] width 100 height 21
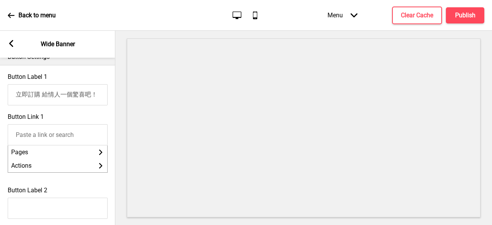
click at [81, 99] on input "立即訂購 給情人一個驚喜吧！" at bounding box center [58, 94] width 100 height 21
click at [92, 121] on div "Button Link 1 Pages Arrow right Actions Arrow right" at bounding box center [57, 145] width 115 height 73
click at [89, 139] on input "Button Link 1" at bounding box center [58, 134] width 100 height 21
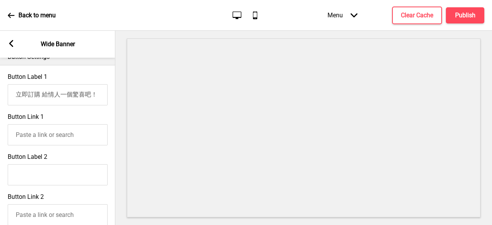
click at [91, 120] on div "Button Link 1" at bounding box center [57, 129] width 115 height 40
click at [74, 140] on input "Button Link 1" at bounding box center [58, 134] width 100 height 21
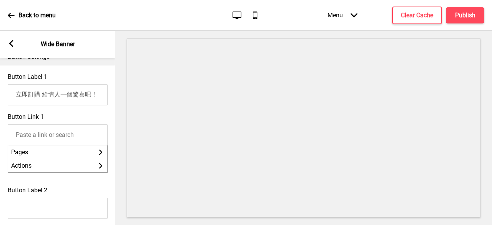
paste input "[URL][DOMAIN_NAME]"
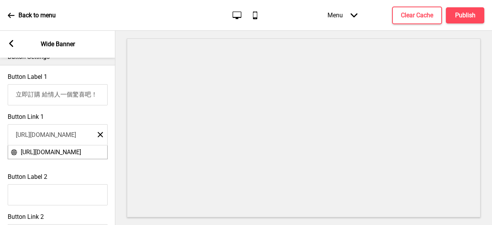
scroll to position [0, 146]
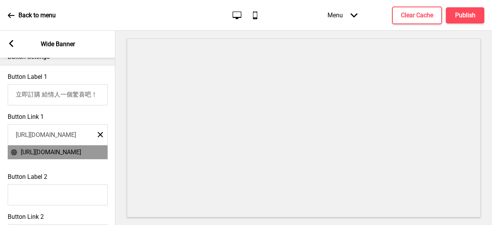
type input "[URL][DOMAIN_NAME]"
click at [67, 156] on span "[URL][DOMAIN_NAME]" at bounding box center [51, 151] width 60 height 7
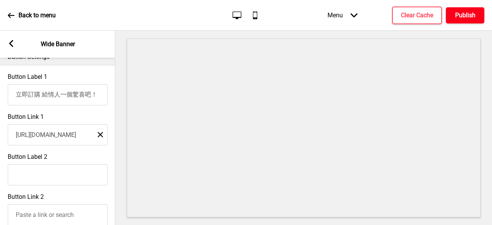
click at [460, 12] on h4 "Publish" at bounding box center [465, 15] width 20 height 8
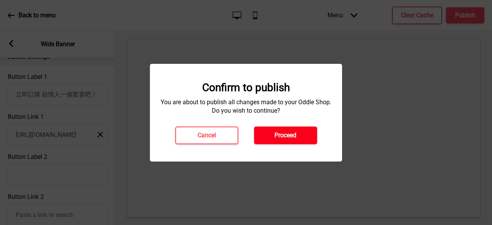
click at [278, 132] on h4 "Proceed" at bounding box center [286, 135] width 22 height 8
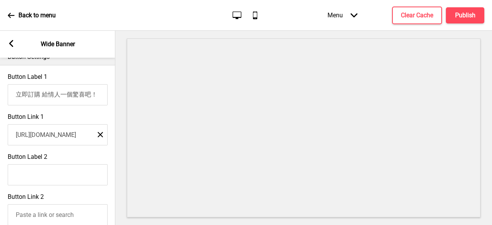
click at [51, 12] on p "Back to menu" at bounding box center [36, 15] width 37 height 8
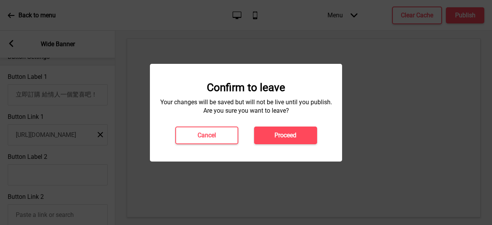
click at [231, 40] on div at bounding box center [246, 112] width 492 height 225
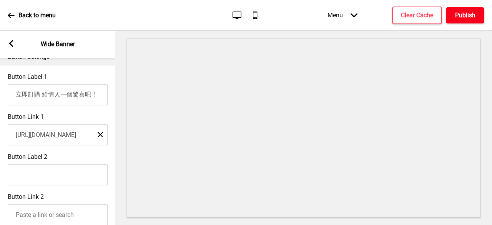
click at [458, 12] on h4 "Publish" at bounding box center [465, 15] width 20 height 8
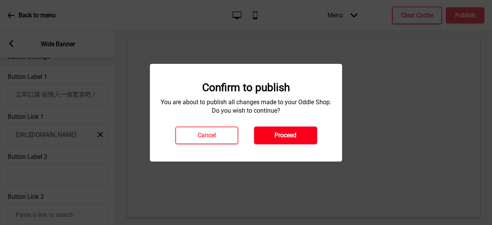
click at [301, 138] on button "Proceed" at bounding box center [285, 136] width 63 height 18
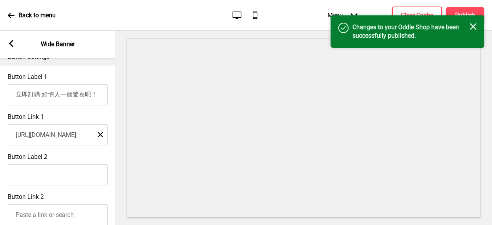
click at [16, 14] on div "Back to menu" at bounding box center [32, 15] width 48 height 21
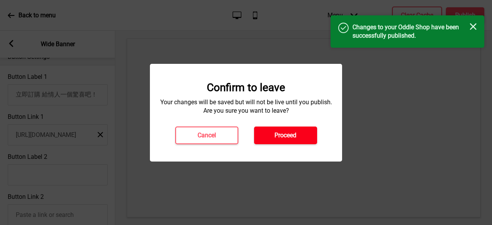
click at [301, 137] on button "Proceed" at bounding box center [285, 136] width 63 height 18
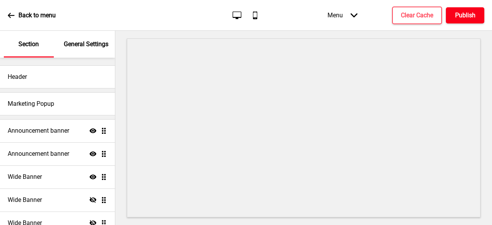
click at [458, 16] on h4 "Publish" at bounding box center [465, 15] width 20 height 8
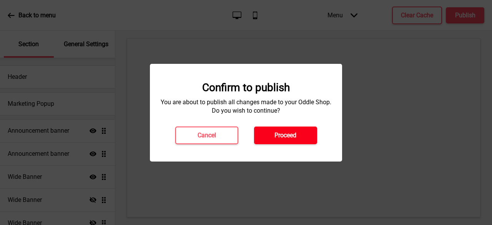
click at [275, 140] on button "Proceed" at bounding box center [285, 136] width 63 height 18
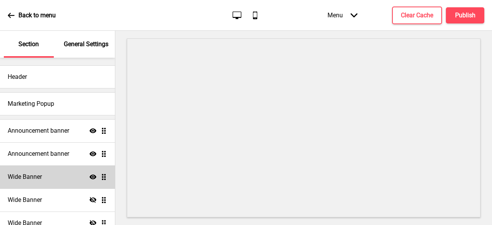
click at [48, 178] on div "Wide Banner Show Drag" at bounding box center [57, 176] width 115 height 23
select select "large"
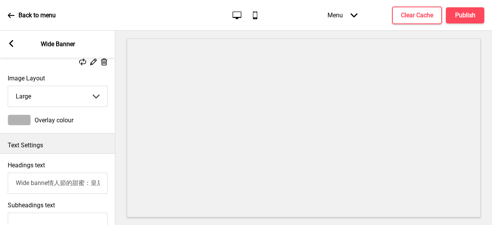
scroll to position [192, 0]
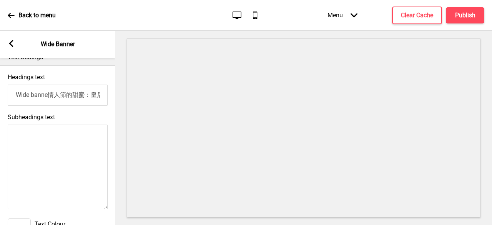
drag, startPoint x: 49, startPoint y: 96, endPoint x: 1, endPoint y: 89, distance: 48.5
click at [0, 93] on div "Headings text Wide banne情人節的甜蜜：皇后派Tiffanie in Parisr" at bounding box center [57, 90] width 115 height 40
type input "情人節的甜蜜：皇后派[PERSON_NAME] in [GEOGRAPHIC_DATA]"
click at [459, 23] on button "Publish" at bounding box center [465, 15] width 38 height 16
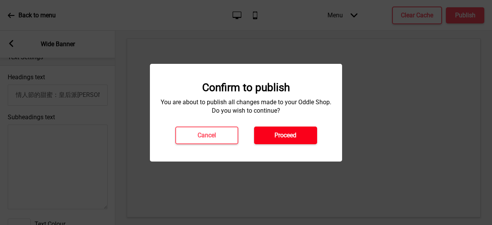
click at [303, 139] on button "Proceed" at bounding box center [285, 136] width 63 height 18
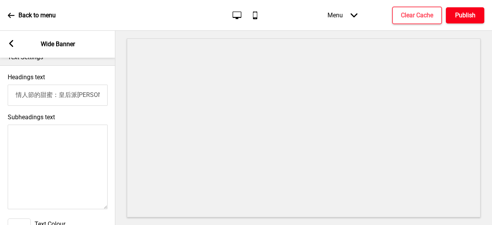
click at [461, 15] on h4 "Publish" at bounding box center [465, 15] width 20 height 8
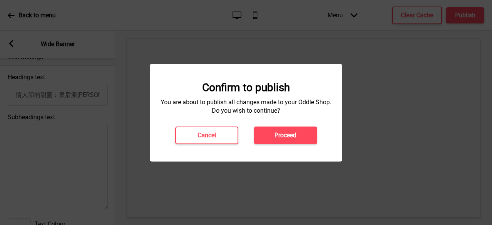
click at [306, 120] on div "Confirm to publish You are about to publish all changes made to your Oddle Shop…" at bounding box center [246, 112] width 177 height 63
click at [306, 123] on div "Confirm to publish You are about to publish all changes made to your Oddle Shop…" at bounding box center [246, 112] width 177 height 63
click at [305, 142] on button "Proceed" at bounding box center [285, 136] width 63 height 18
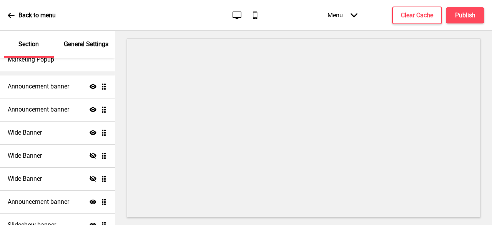
scroll to position [44, 0]
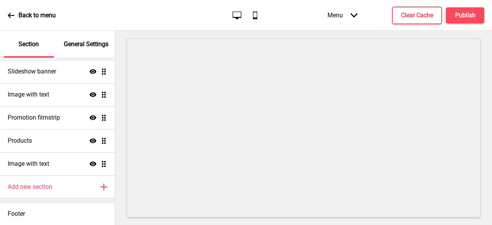
scroll to position [44, 0]
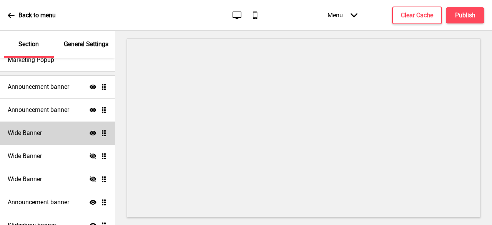
click at [47, 138] on div "Wide Banner Show Drag" at bounding box center [57, 133] width 115 height 23
select select "large"
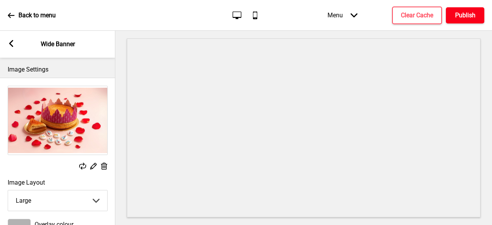
click at [479, 17] on button "Publish" at bounding box center [465, 15] width 38 height 16
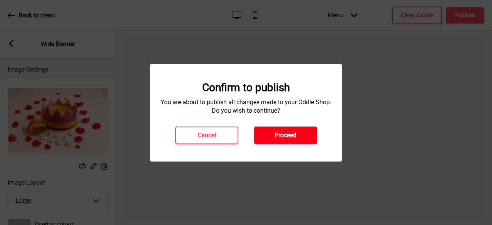
drag, startPoint x: 320, startPoint y: 132, endPoint x: 296, endPoint y: 138, distance: 24.5
click at [320, 133] on div "Cancel Proceed" at bounding box center [246, 136] width 158 height 18
click at [295, 138] on h4 "Proceed" at bounding box center [286, 135] width 22 height 8
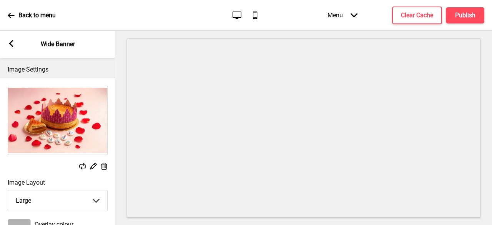
click at [14, 17] on icon at bounding box center [11, 15] width 7 height 7
